Goal: Find specific fact: Find specific fact

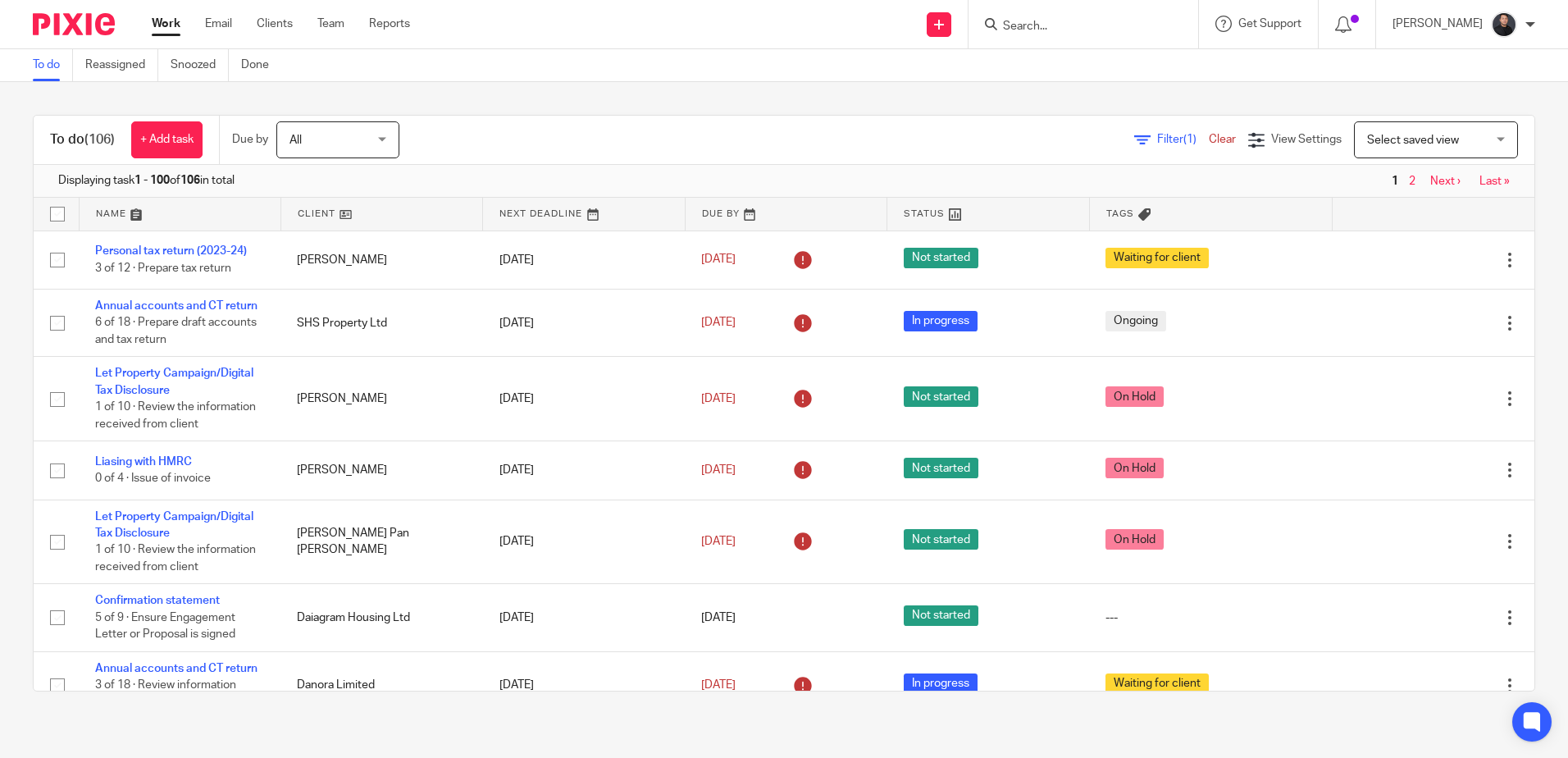
click at [1132, 32] on input "Search" at bounding box center [1075, 27] width 148 height 15
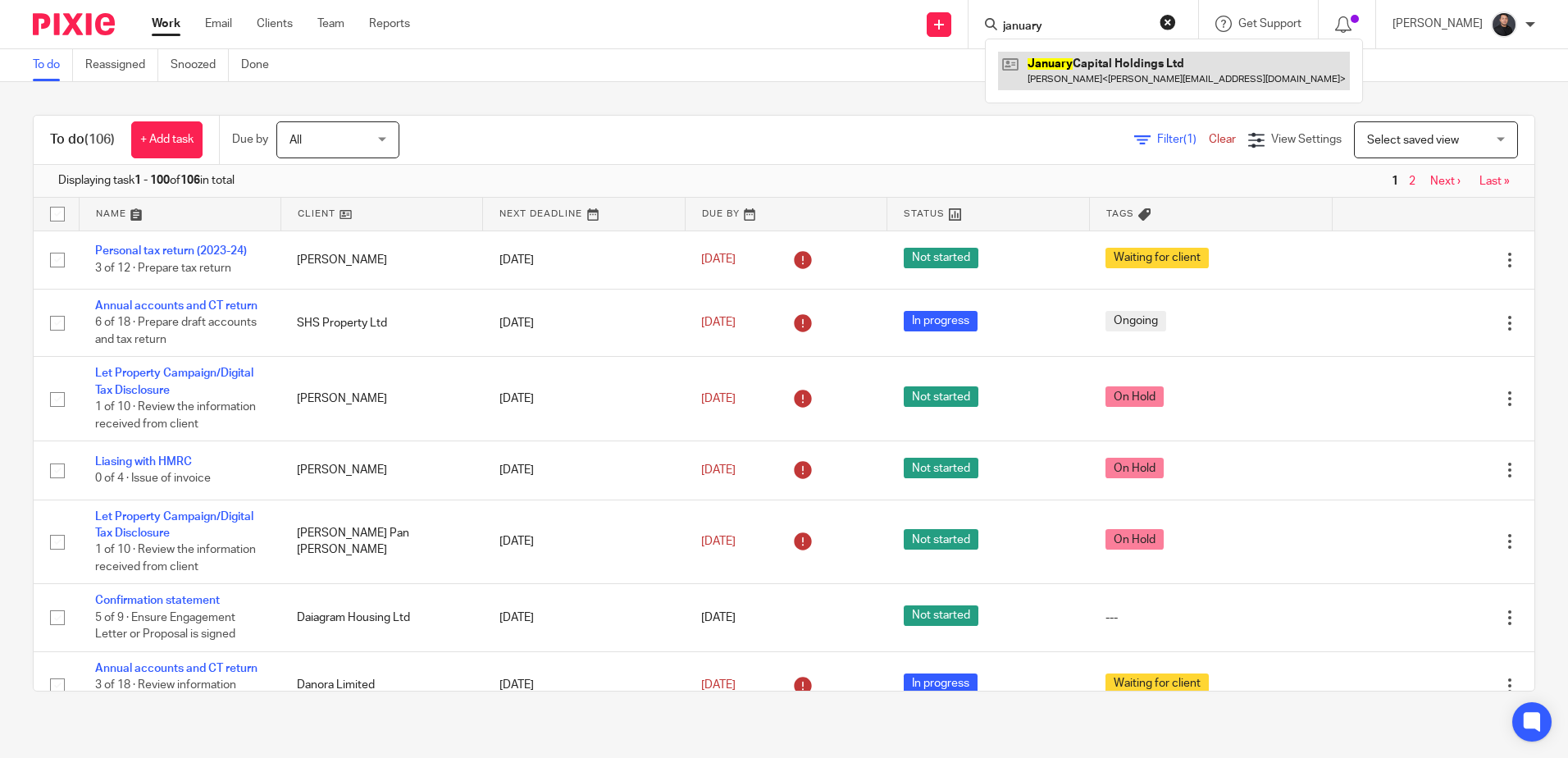
type input "january"
drag, startPoint x: 1104, startPoint y: 65, endPoint x: 902, endPoint y: 0, distance: 212.2
click at [1101, 65] on link at bounding box center [1174, 71] width 352 height 38
click at [1108, 27] on input "january" at bounding box center [1075, 27] width 148 height 15
drag, startPoint x: 1108, startPoint y: 27, endPoint x: 864, endPoint y: 17, distance: 244.2
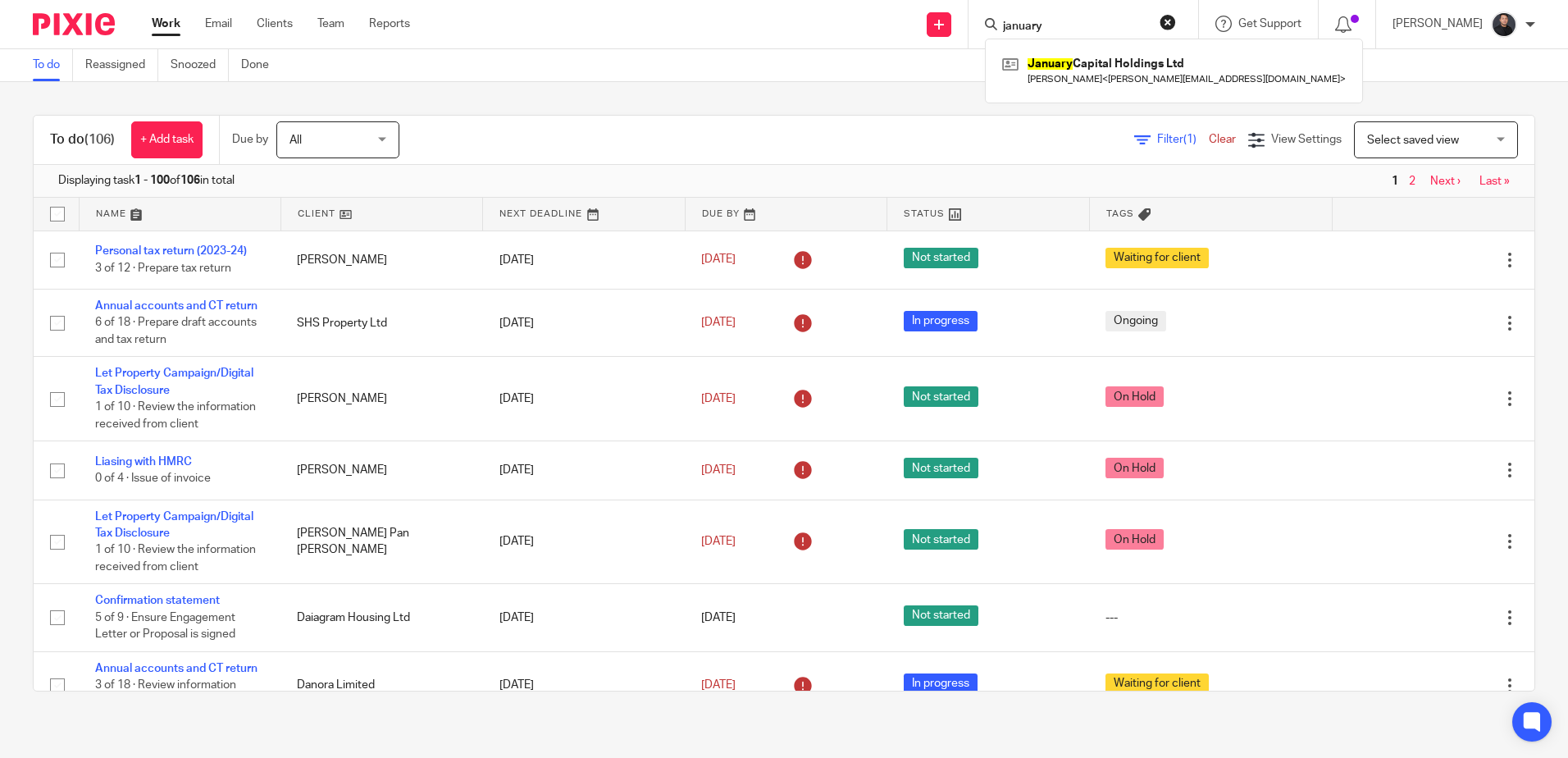
click at [864, 17] on div "Send new email Create task Add client january January Capital Holdings Ltd Elen…" at bounding box center [1001, 24] width 1133 height 48
click at [1065, 27] on input "Search" at bounding box center [1075, 27] width 148 height 15
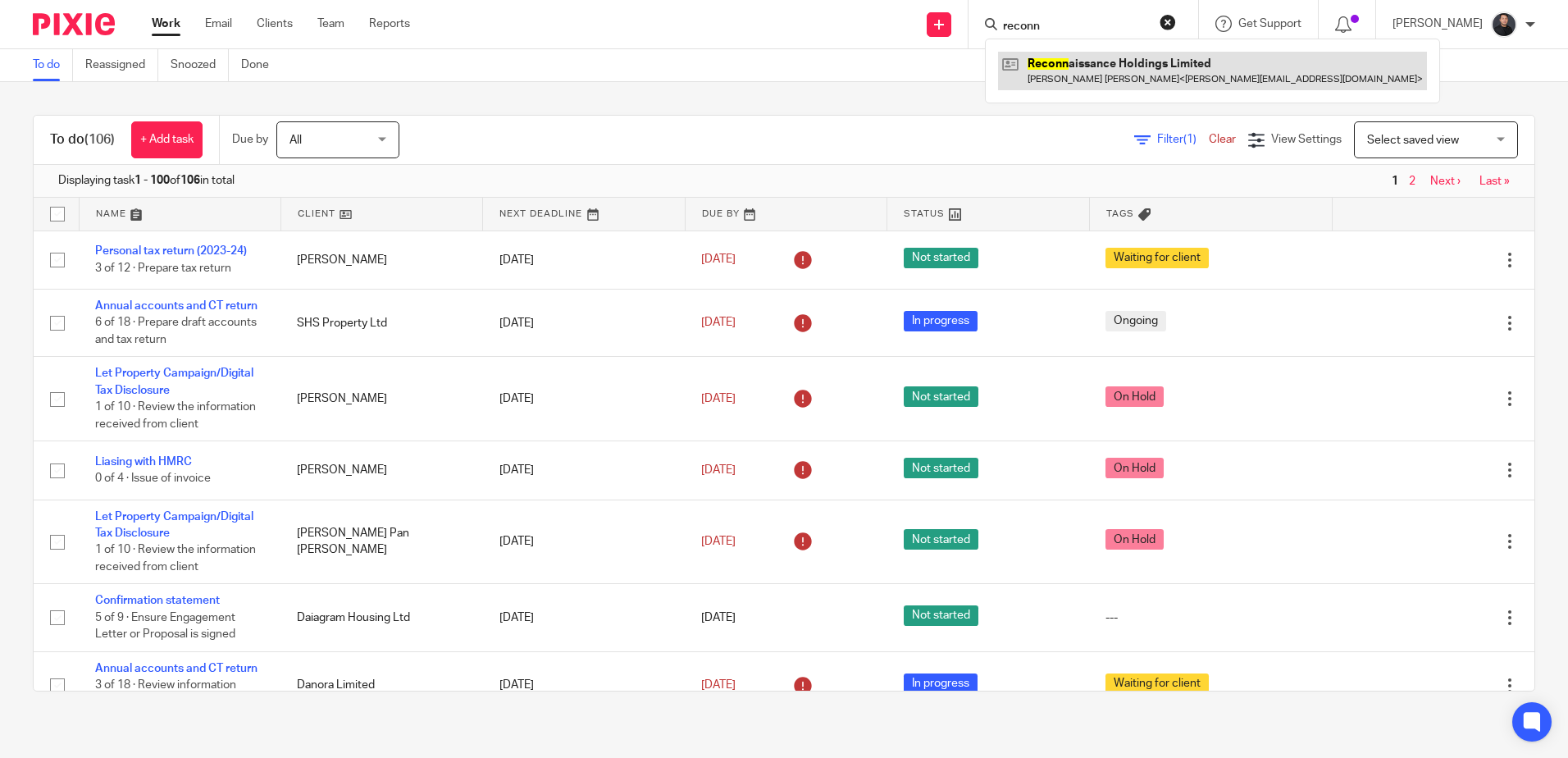
type input "reconn"
click at [1095, 77] on link at bounding box center [1212, 71] width 429 height 38
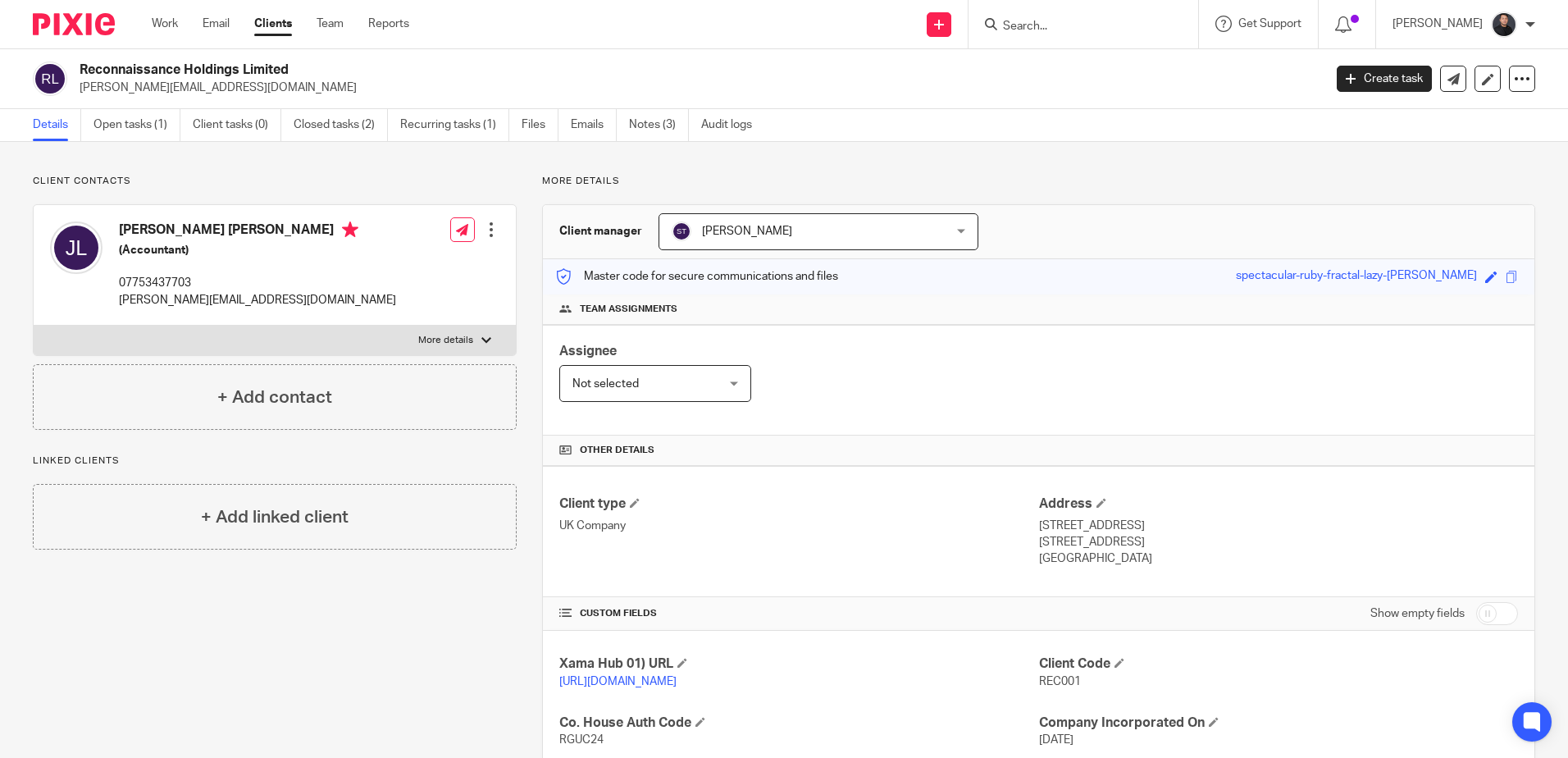
click at [1099, 25] on input "Search" at bounding box center [1075, 27] width 148 height 15
type input "gallican"
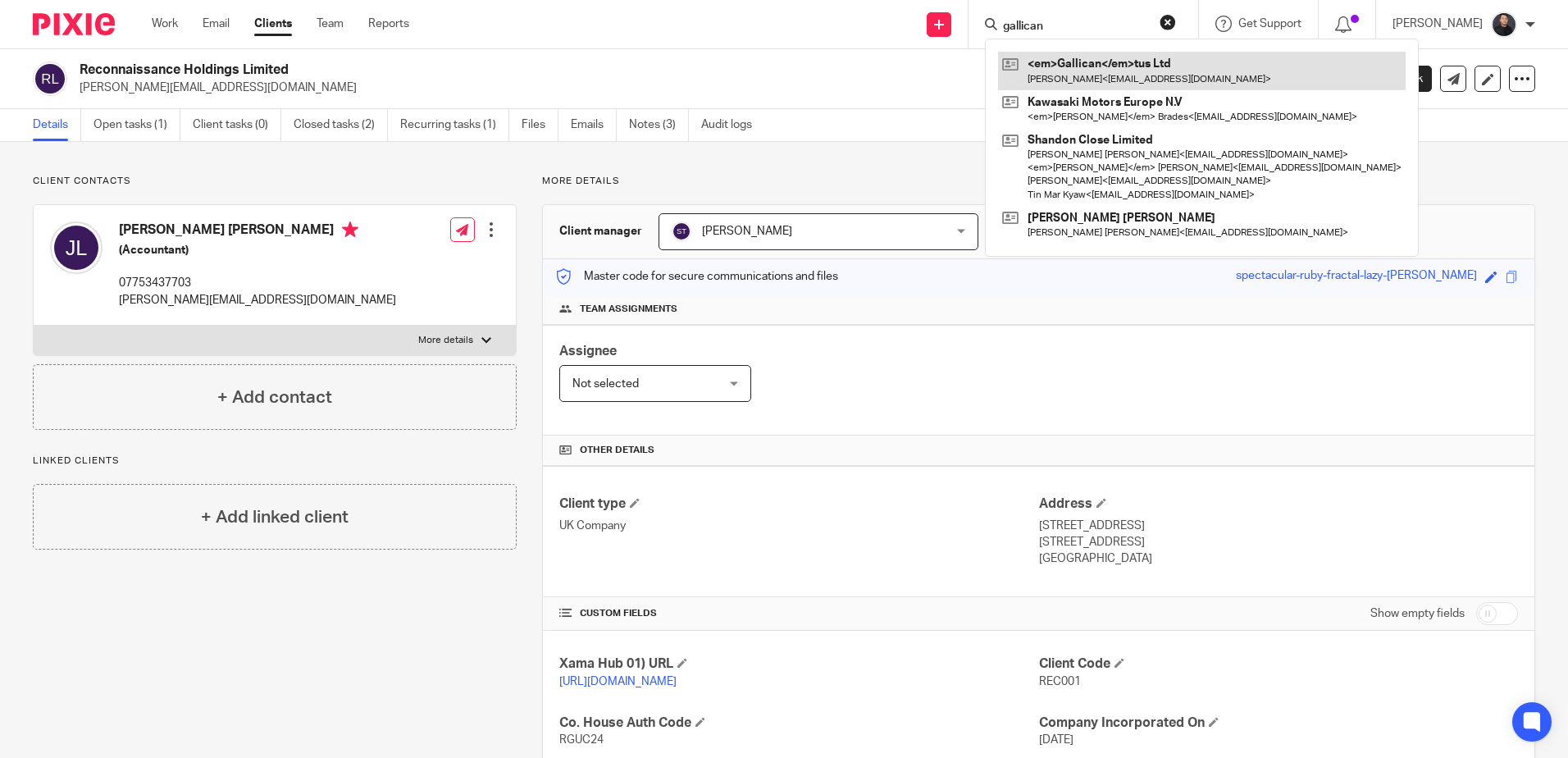
click at [1069, 63] on link at bounding box center [1201, 71] width 408 height 38
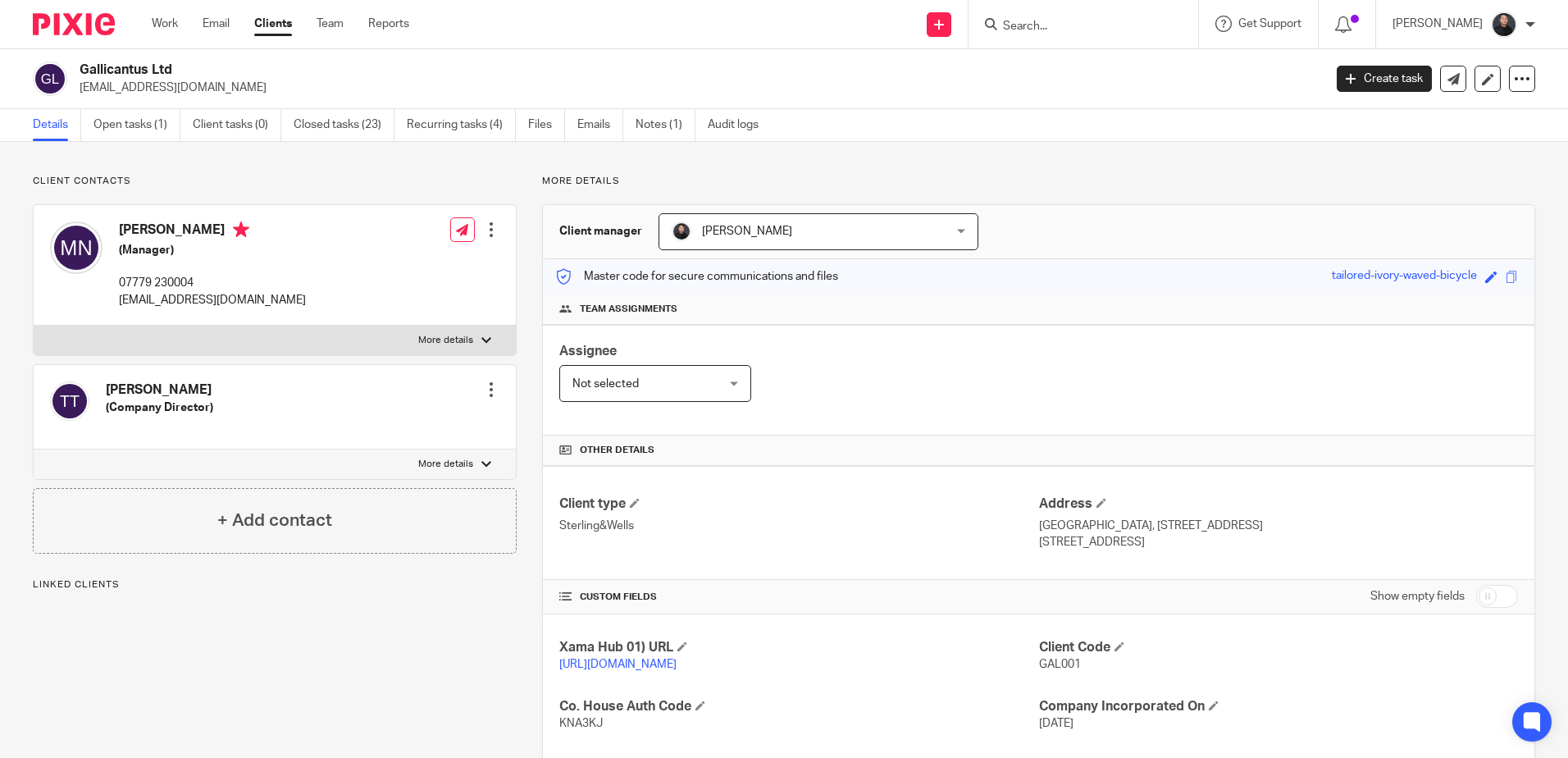
scroll to position [402, 0]
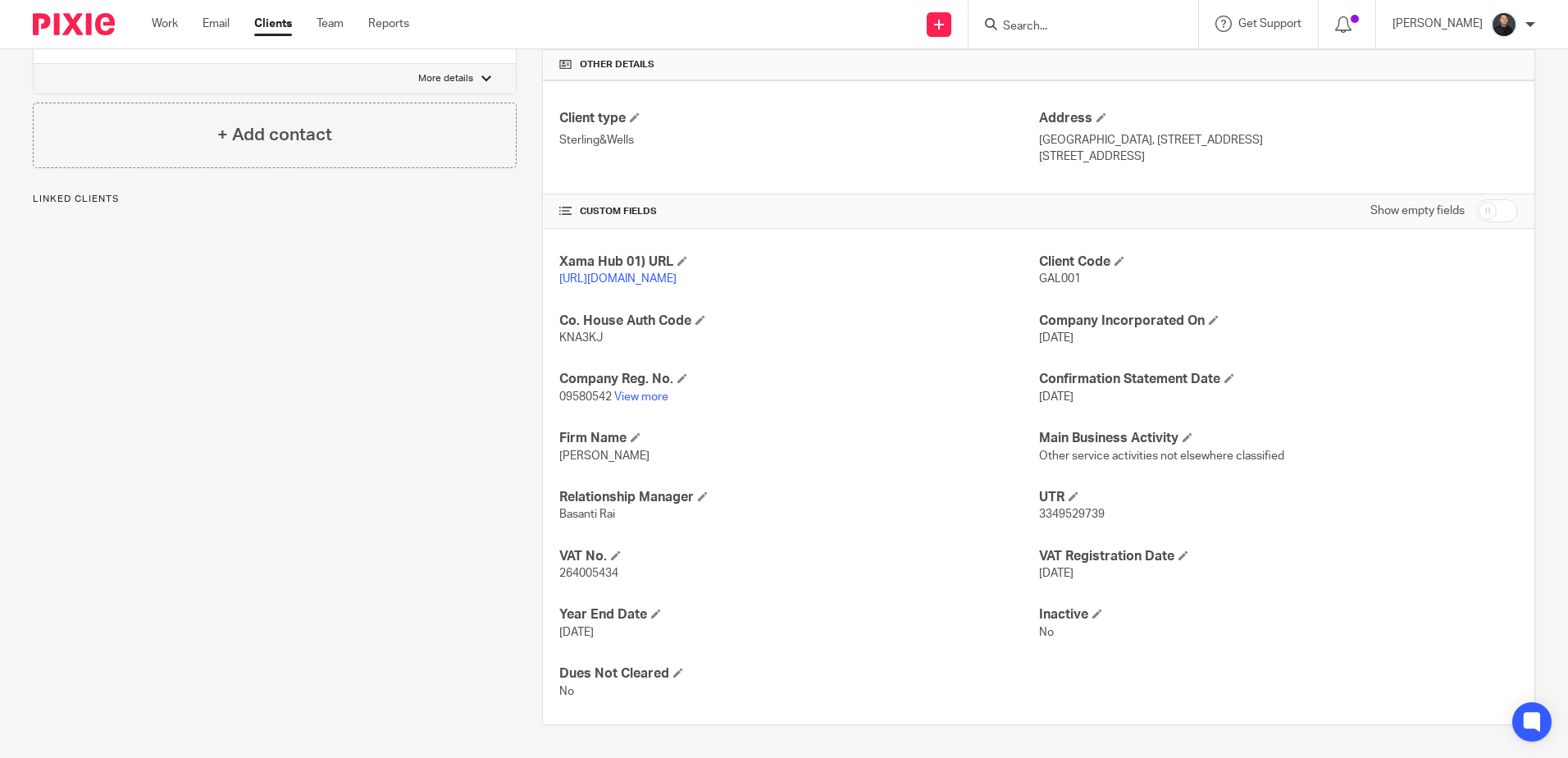
click at [1054, 515] on span "3349529739" at bounding box center [1072, 514] width 65 height 12
copy span "3349529739"
click at [787, 558] on h4 "VAT No." at bounding box center [799, 556] width 479 height 17
click at [577, 571] on span "264005434" at bounding box center [588, 573] width 59 height 12
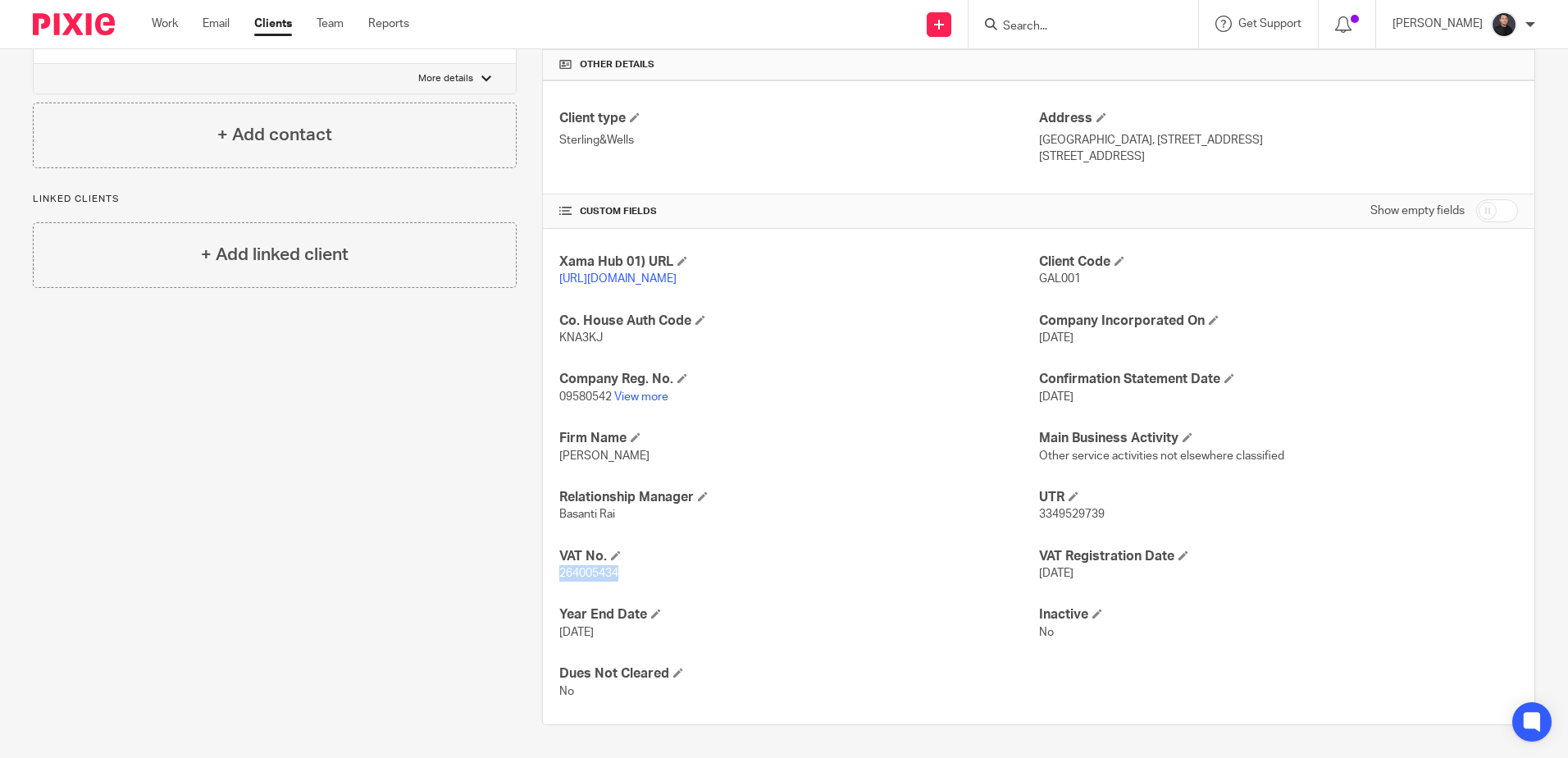
click at [577, 571] on span "264005434" at bounding box center [588, 573] width 59 height 12
copy span "264005434"
